Goal: Task Accomplishment & Management: Manage account settings

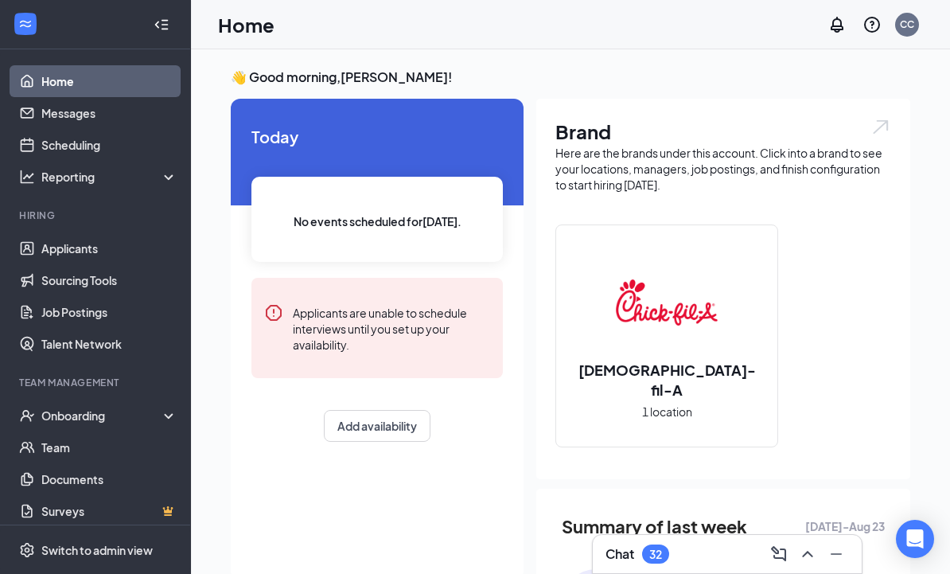
click at [47, 256] on link "Applicants" at bounding box center [109, 248] width 136 height 32
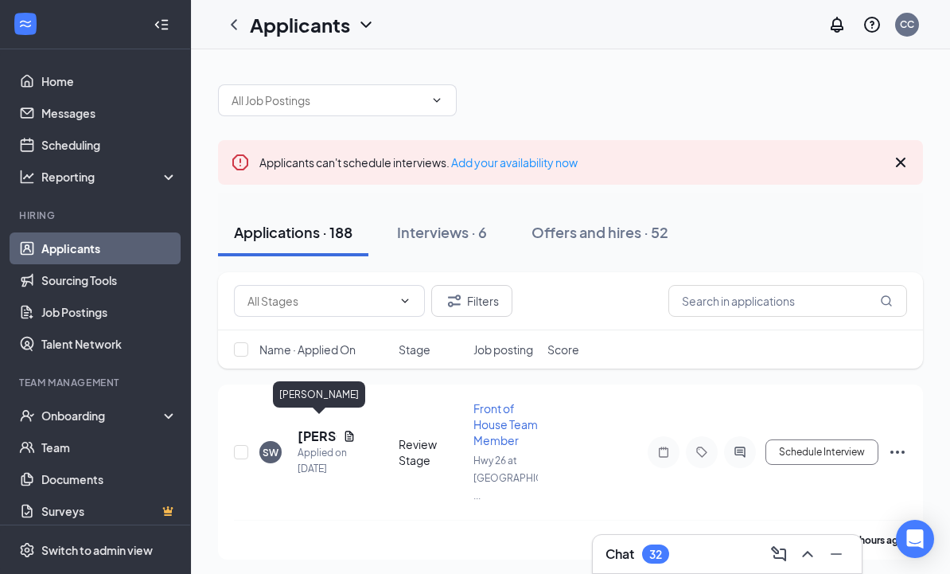
click at [306, 427] on h5 "[PERSON_NAME]" at bounding box center [317, 436] width 39 height 18
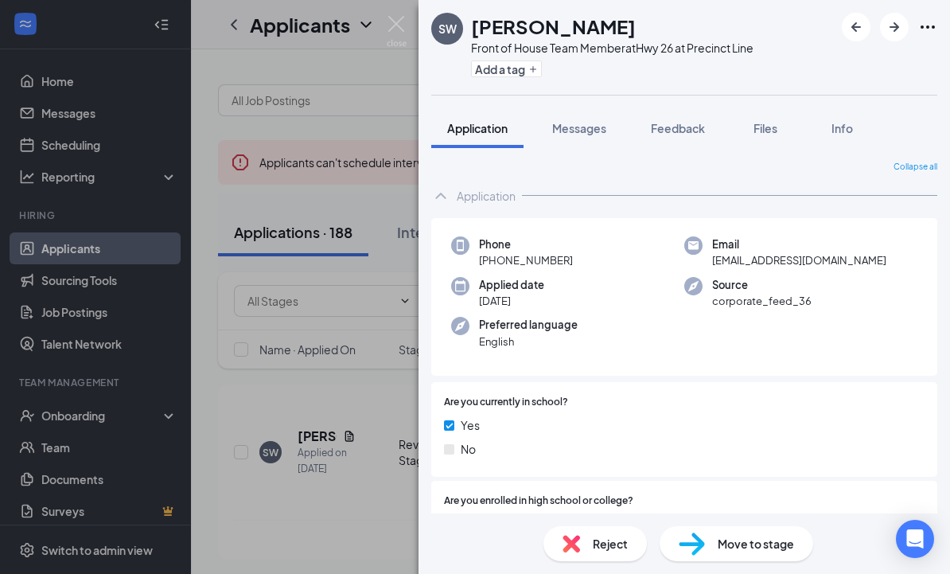
click at [224, 509] on div "SW [PERSON_NAME] Front of House Team Member at Hwy 26 at Precinct Line Add a ta…" at bounding box center [475, 287] width 950 height 574
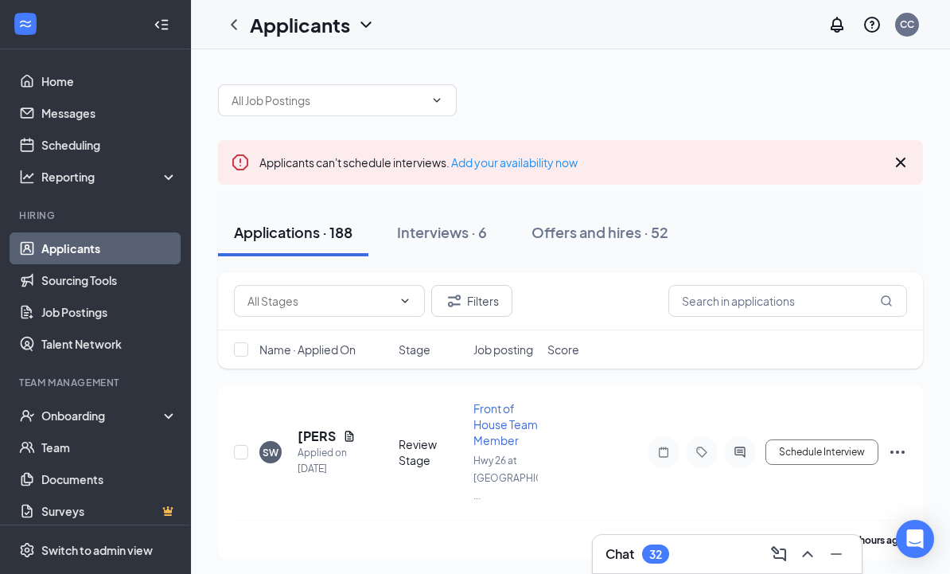
click at [904, 28] on div "CC" at bounding box center [907, 25] width 14 height 14
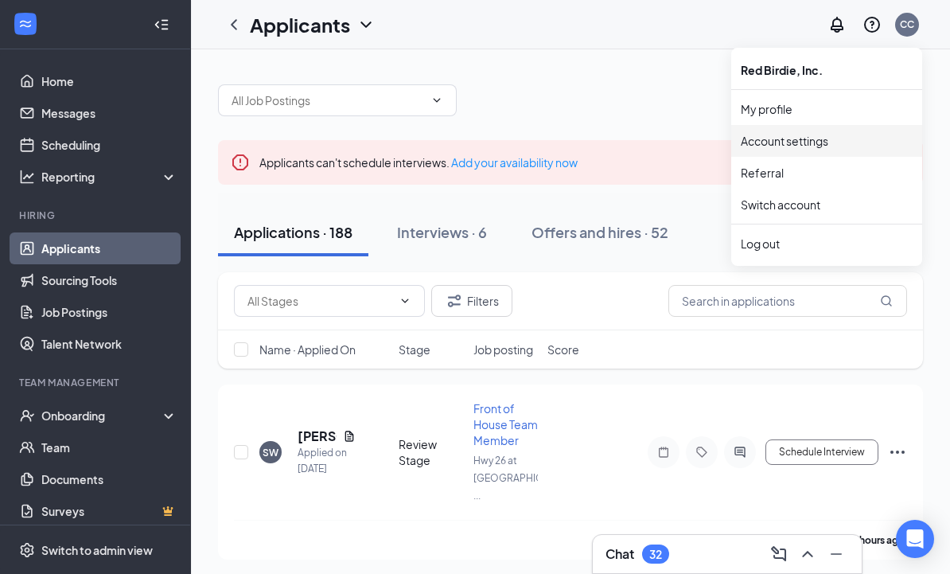
click at [772, 143] on link "Account settings" at bounding box center [827, 141] width 172 height 16
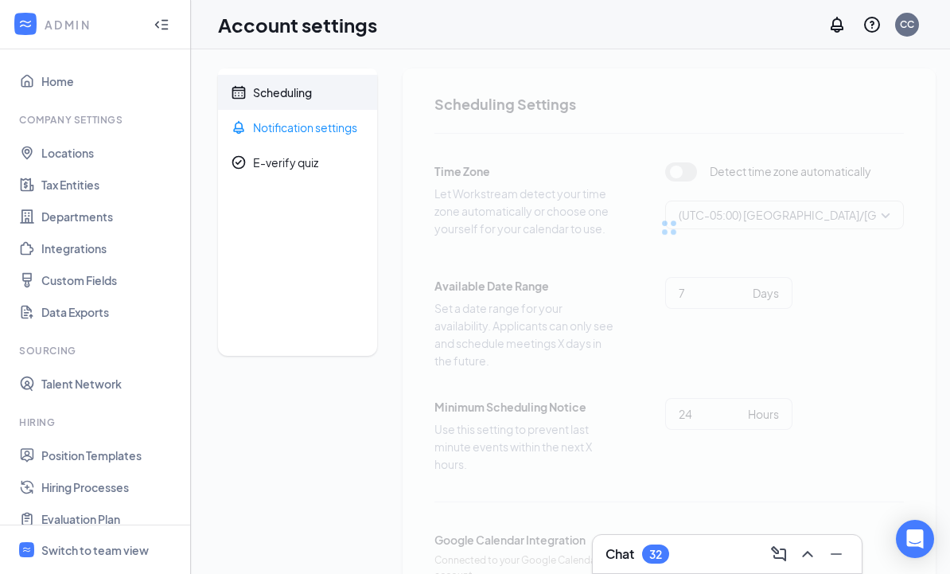
click at [277, 127] on div "Notification settings" at bounding box center [305, 127] width 104 height 16
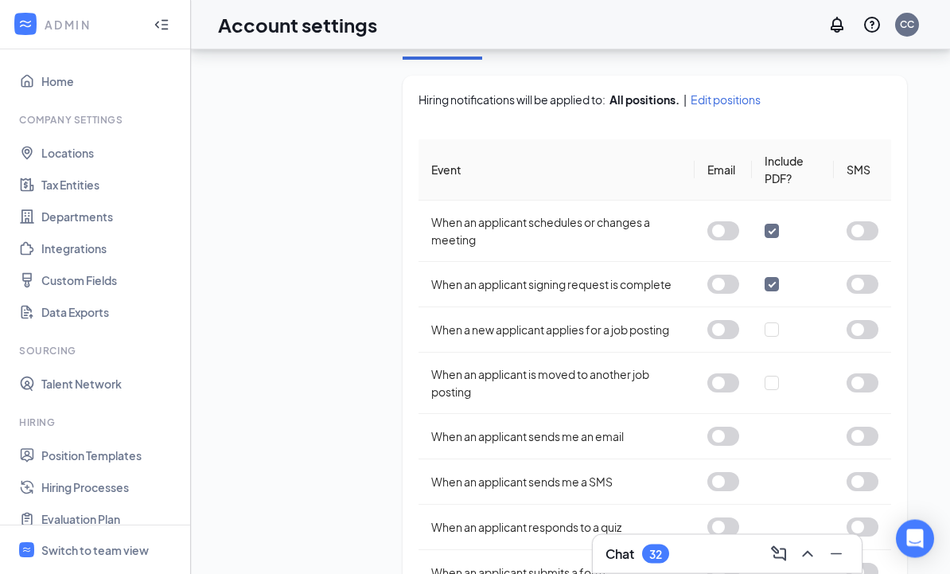
scroll to position [351, 0]
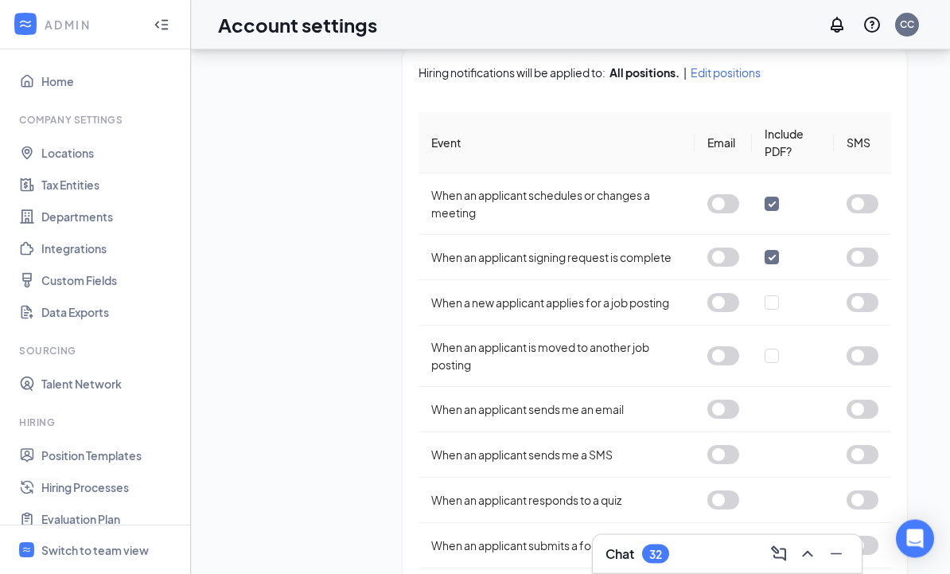
click at [864, 294] on button "button" at bounding box center [863, 303] width 32 height 19
click at [779, 295] on input "checkbox" at bounding box center [772, 302] width 14 height 14
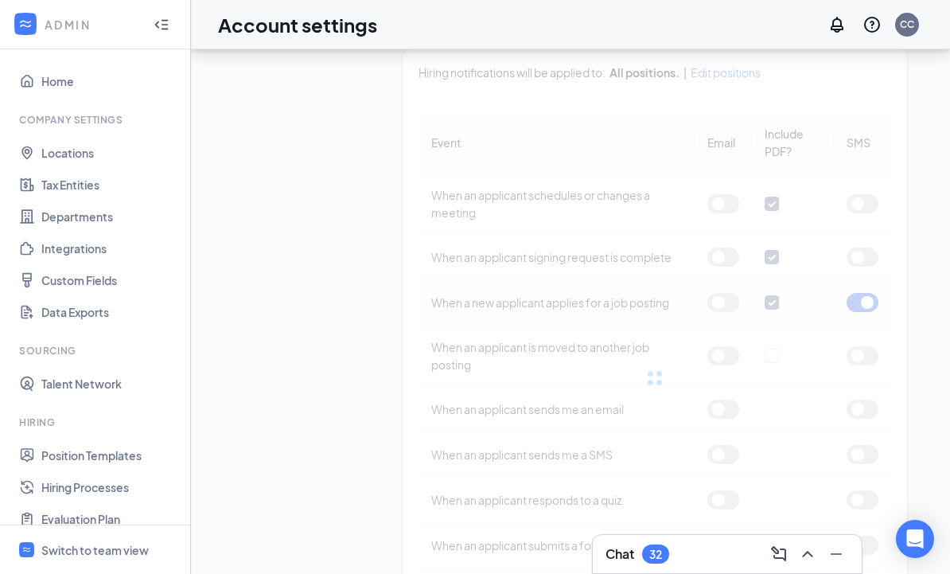
checkbox input "false"
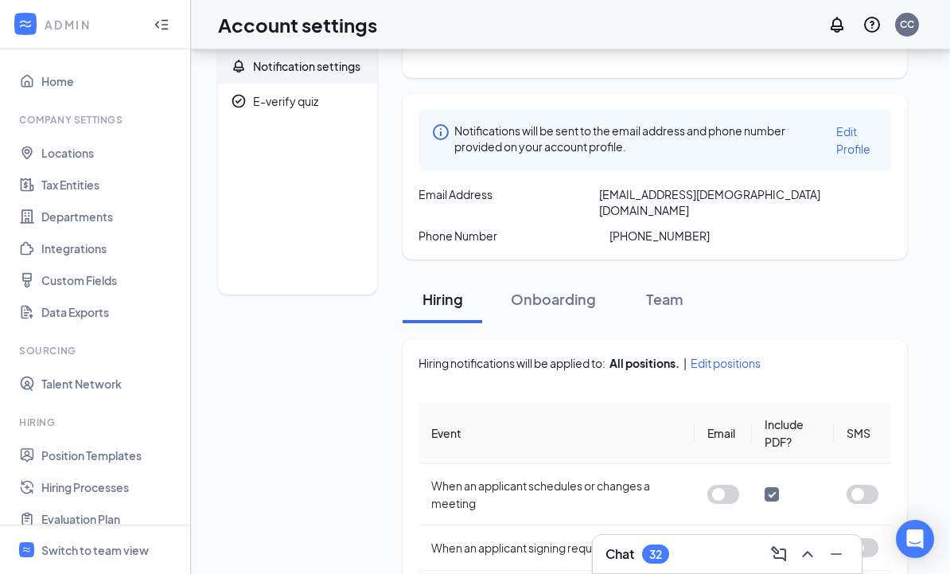
scroll to position [60, 0]
click at [544, 295] on button "Onboarding" at bounding box center [553, 300] width 117 height 48
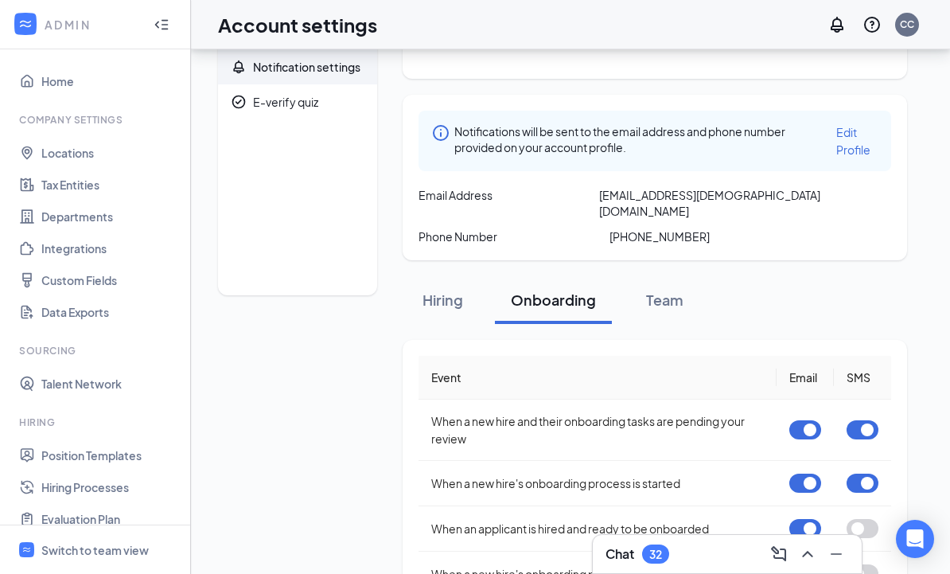
scroll to position [103, 0]
